Goal: Information Seeking & Learning: Learn about a topic

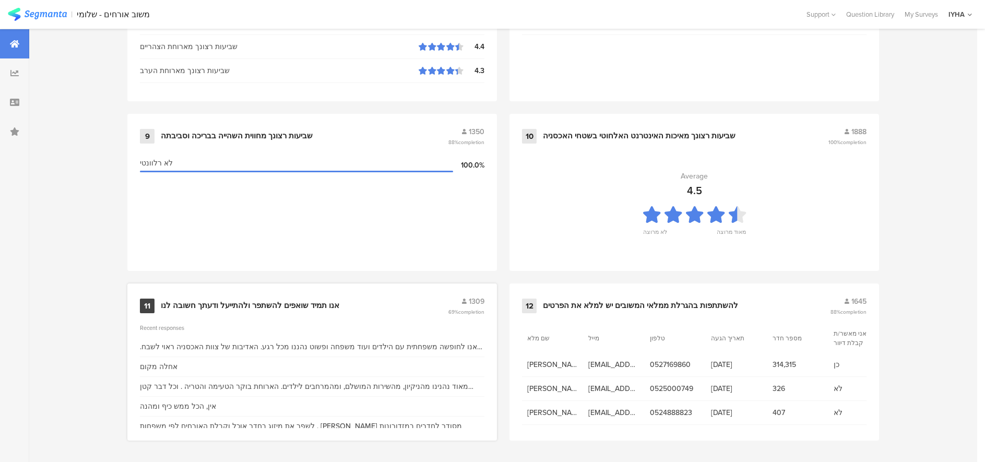
scroll to position [1069, 0]
click at [268, 346] on div "באנו לחופשה משפחתית עם הילדים ועוד משפחה ופשוט נהננו מכל רגע. האדיבות של צוות ה…" at bounding box center [312, 346] width 345 height 11
click at [238, 301] on div "אנו תמיד שואפים להשתפר ולהתייעל ודעתך חשובה לנו" at bounding box center [250, 305] width 179 height 10
